Goal: Task Accomplishment & Management: Manage account settings

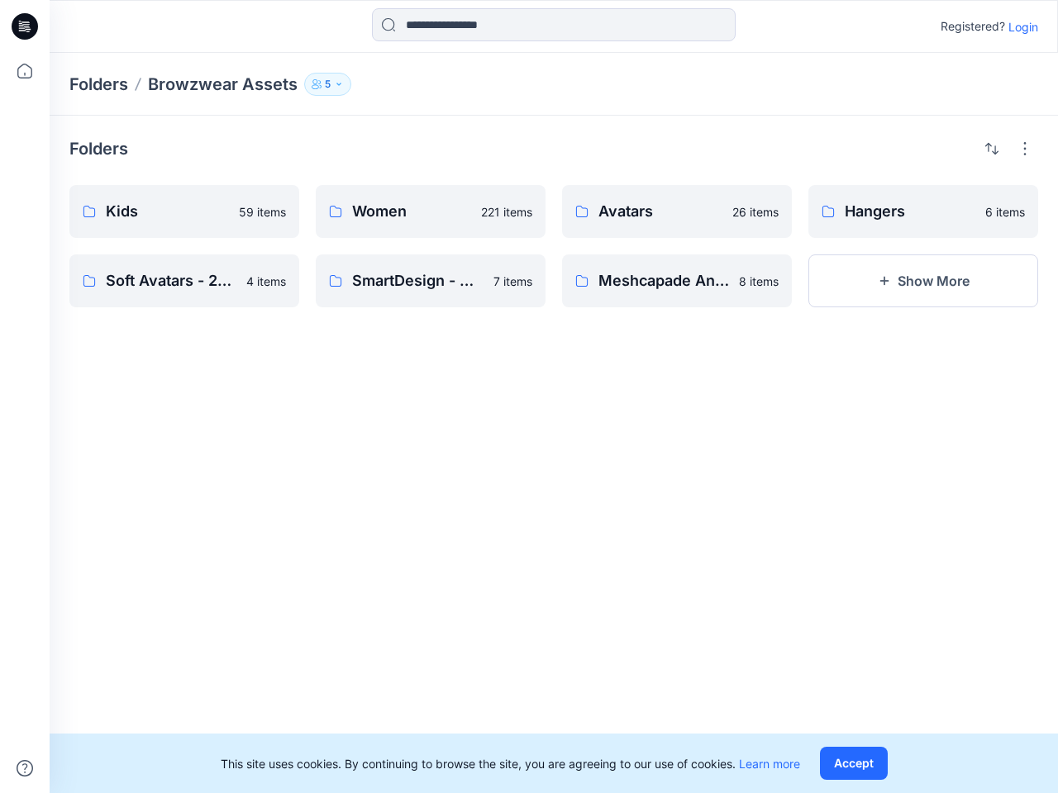
click at [529, 397] on div "Folders Kids 59 items Soft Avatars - 2023.2 4 items Women 221 items SmartDesign…" at bounding box center [554, 455] width 1008 height 678
click at [26, 26] on icon at bounding box center [27, 26] width 7 height 1
click at [25, 71] on icon at bounding box center [25, 71] width 36 height 36
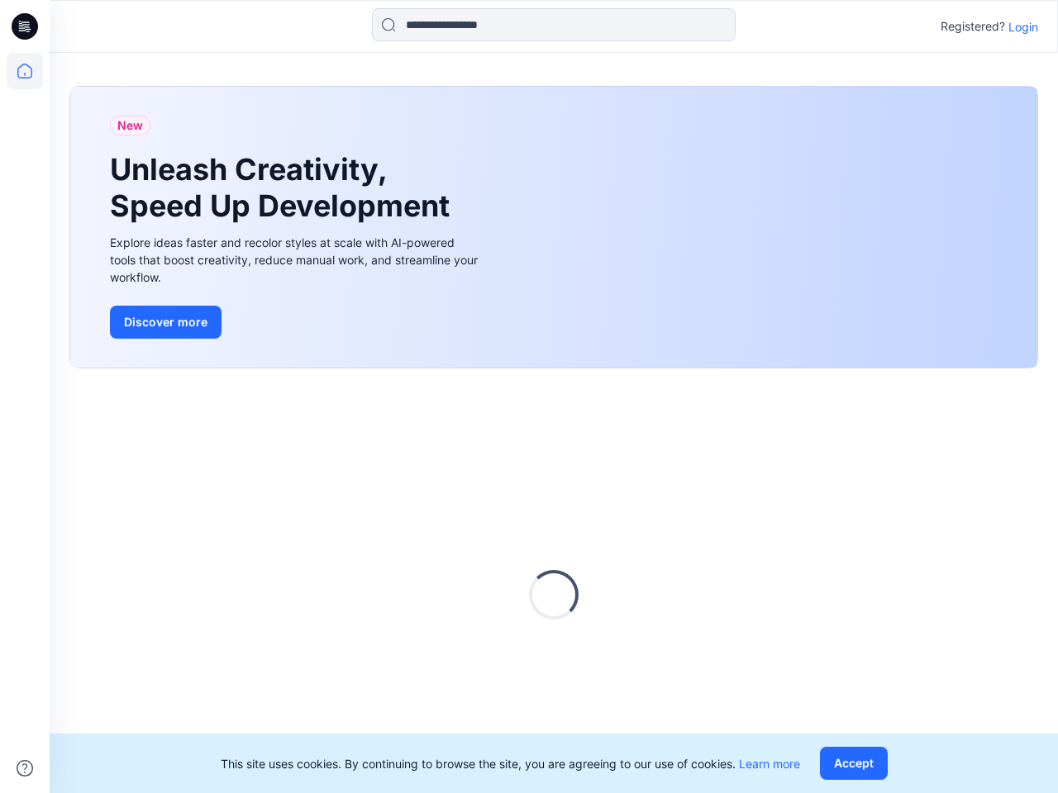
click at [25, 768] on icon at bounding box center [25, 768] width 17 height 17
click at [554, 25] on input at bounding box center [554, 24] width 364 height 33
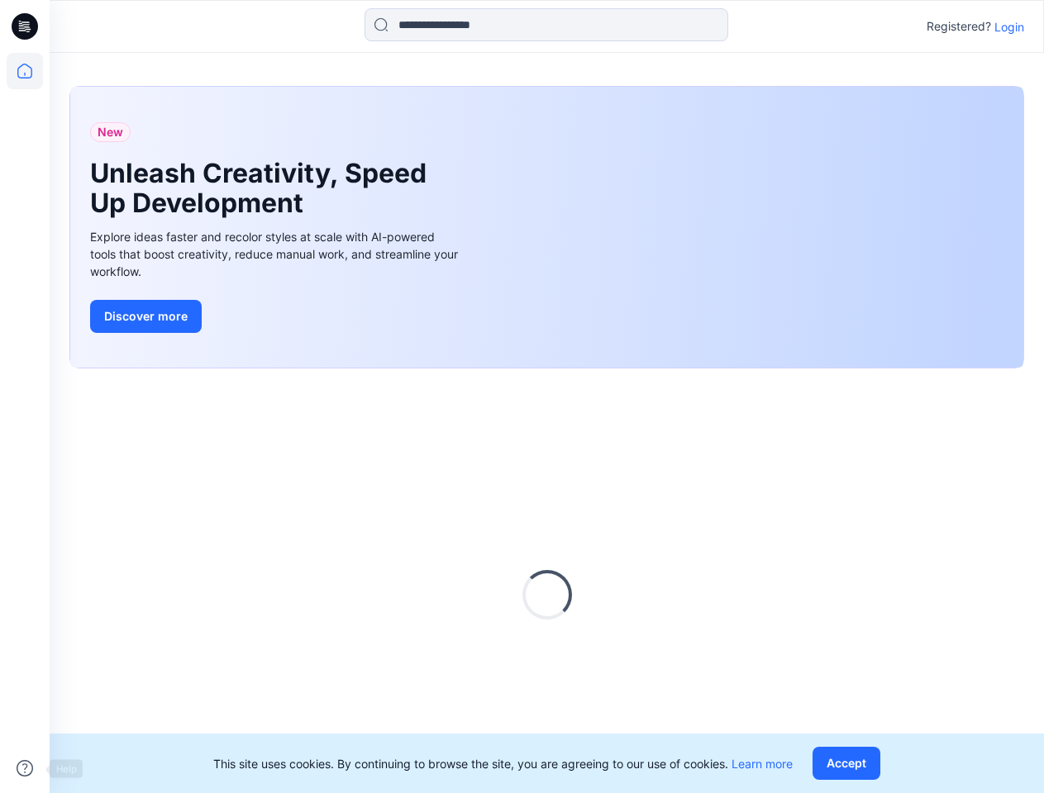
click at [1023, 26] on p "Login" at bounding box center [1009, 26] width 30 height 17
